Goal: Transaction & Acquisition: Purchase product/service

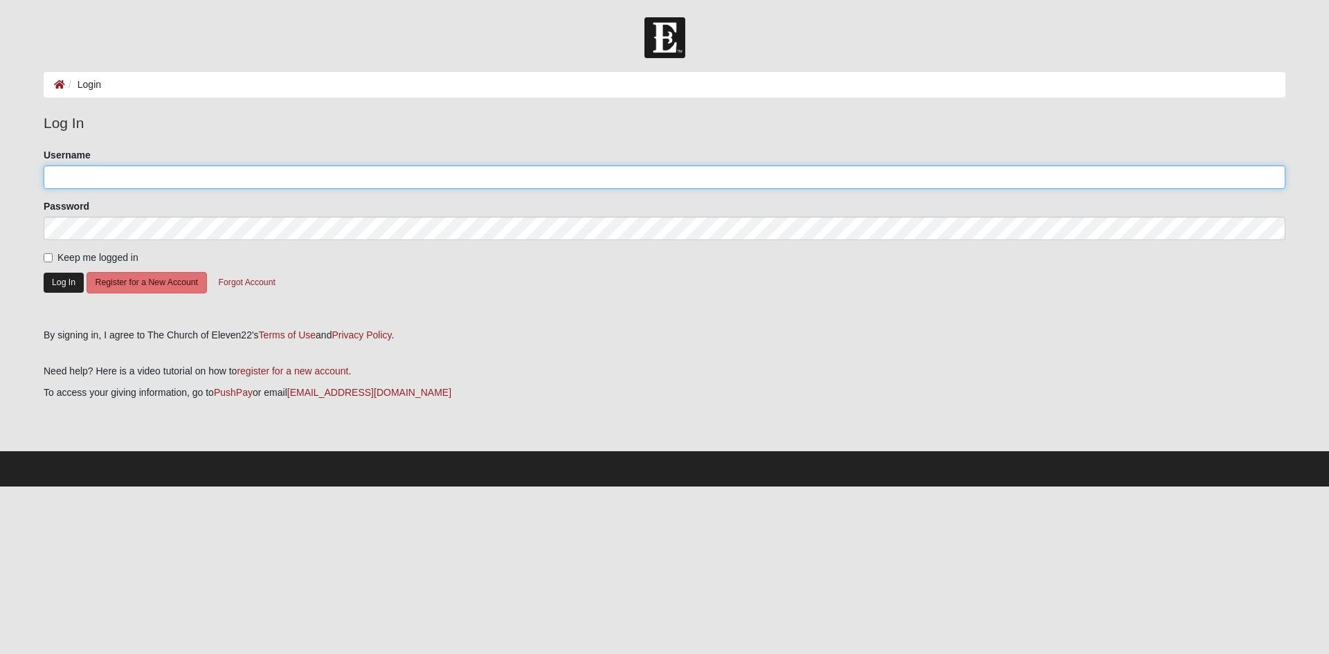
type input "user230836"
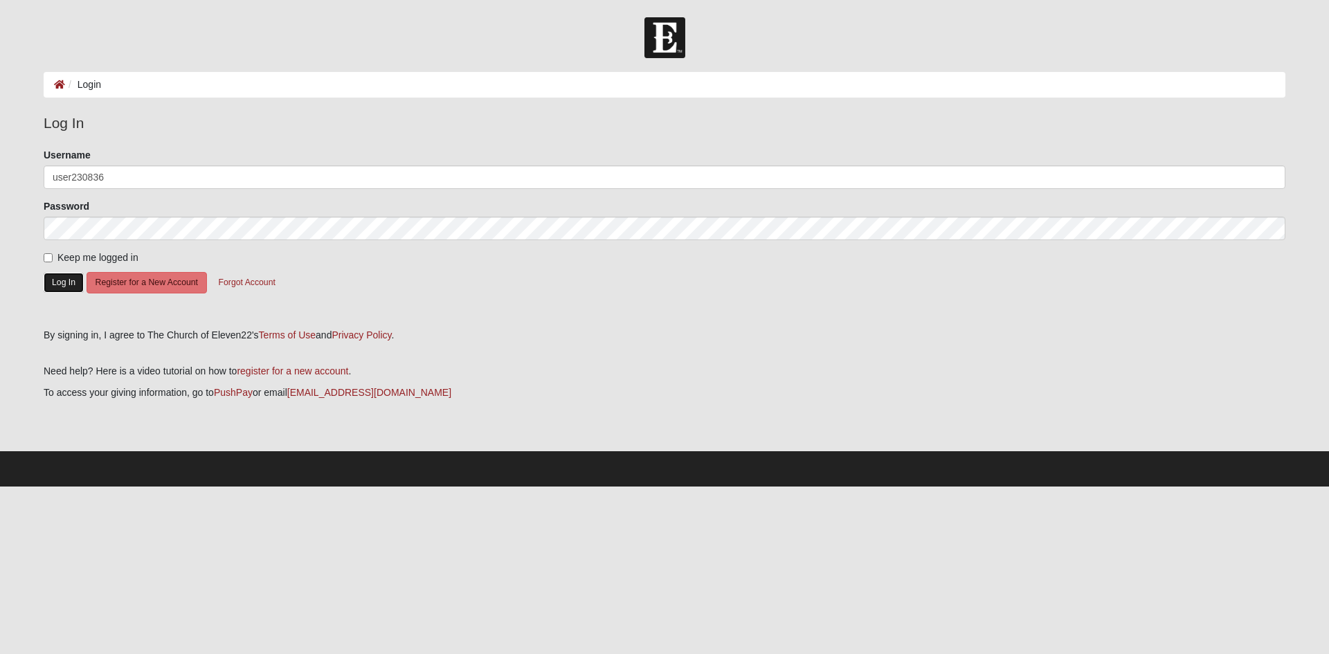
click at [55, 278] on button "Log In" at bounding box center [64, 283] width 40 height 20
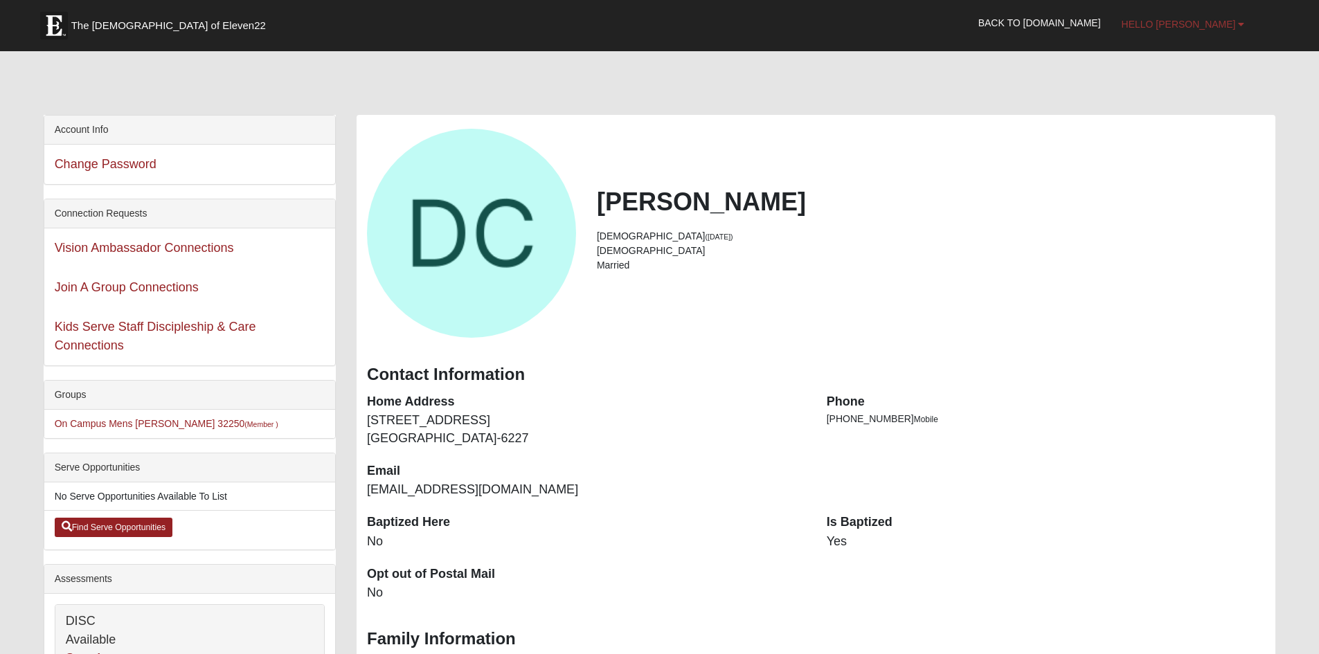
click at [1238, 21] on link "Hello [PERSON_NAME]" at bounding box center [1183, 24] width 144 height 35
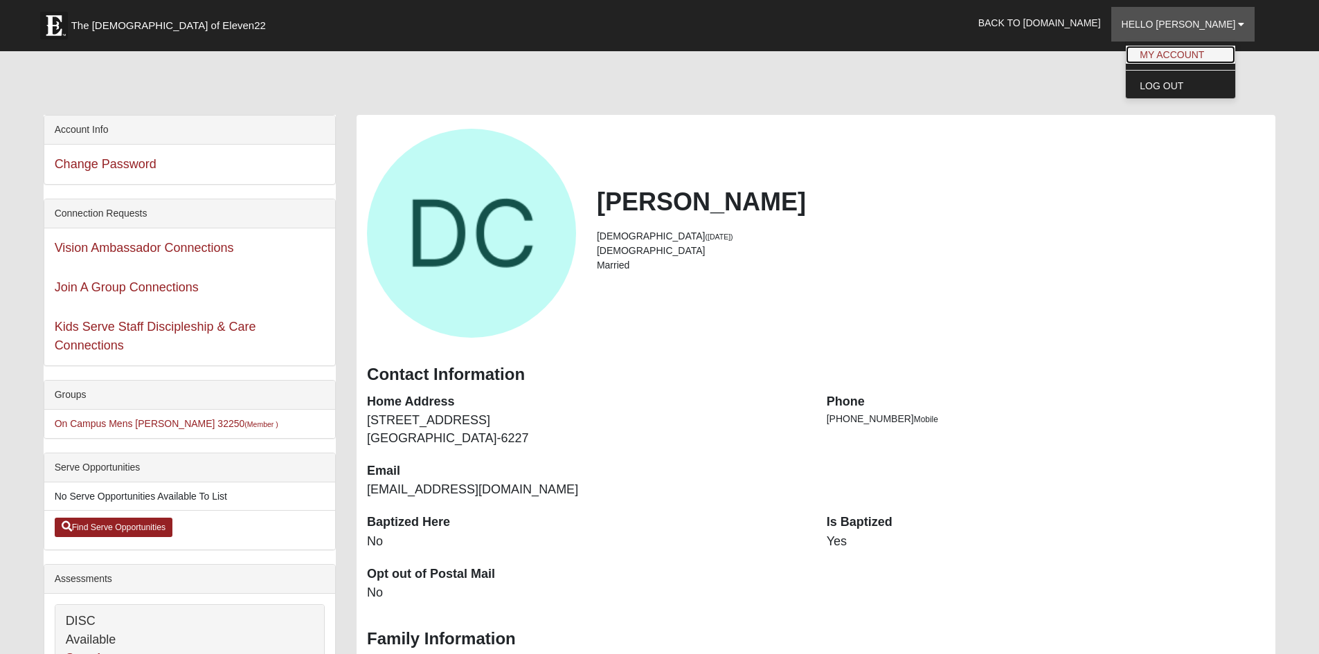
click at [1218, 52] on link "My Account" at bounding box center [1180, 55] width 109 height 18
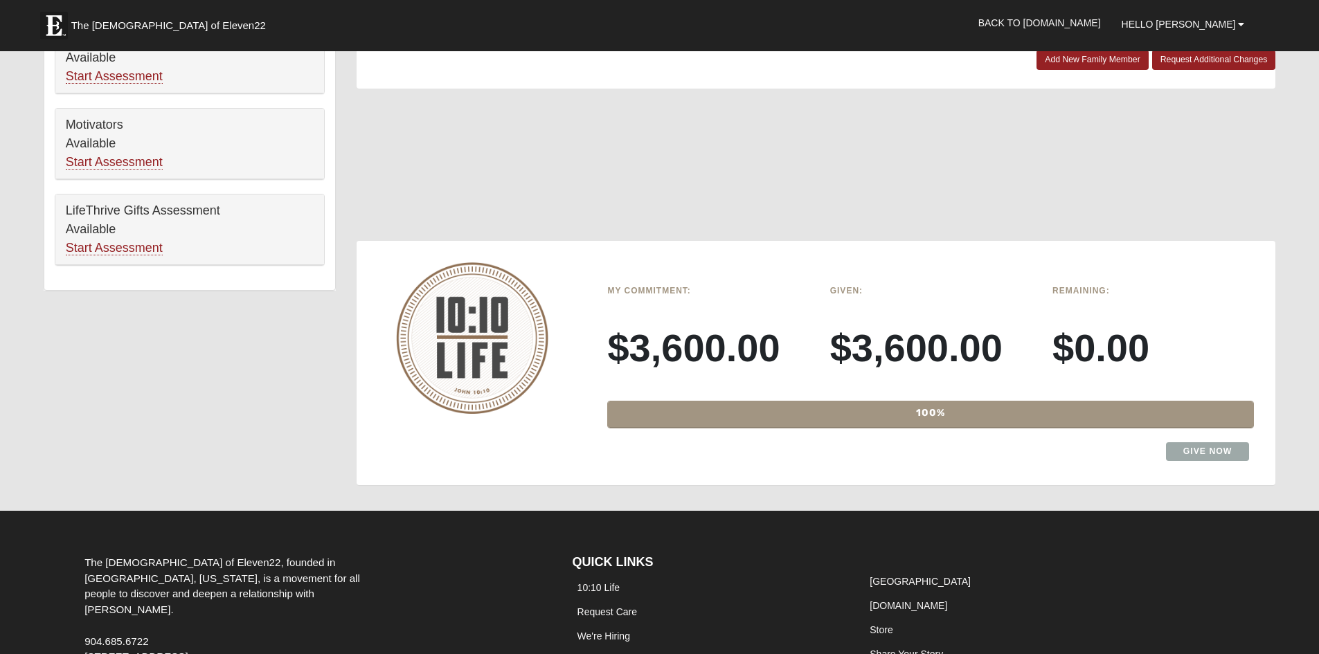
scroll to position [900, 0]
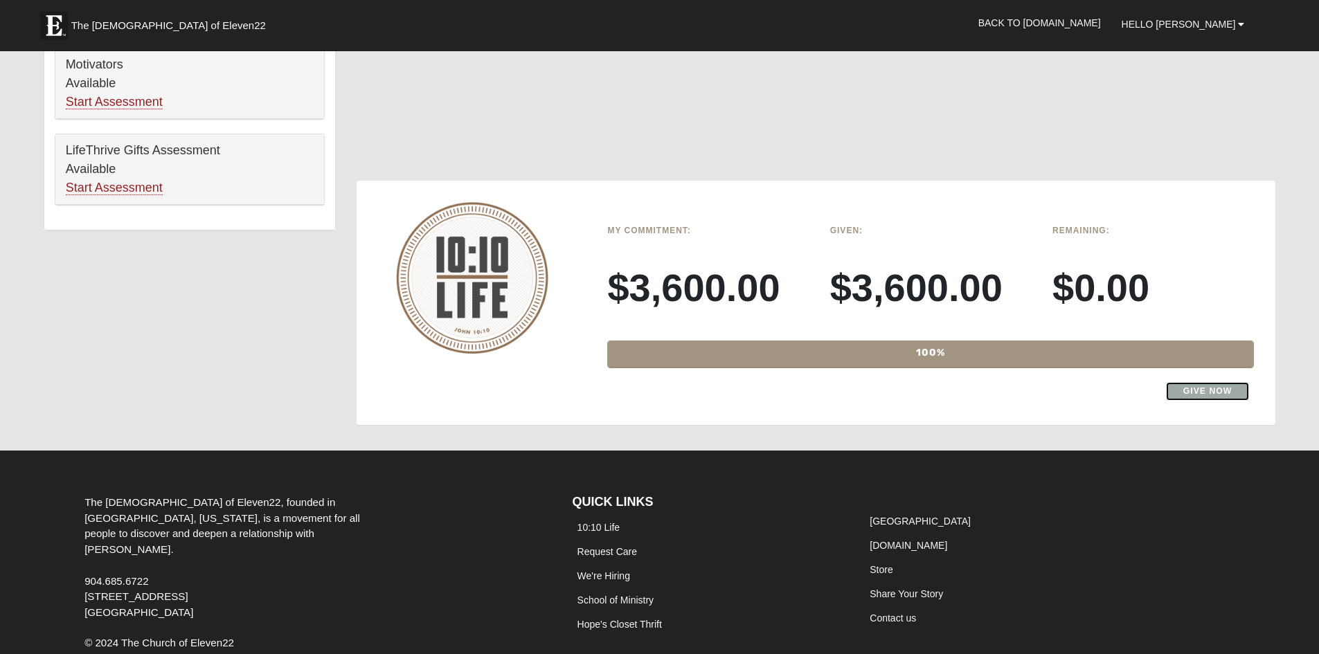
click at [1204, 388] on link "Give Now" at bounding box center [1208, 391] width 84 height 19
